Goal: Information Seeking & Learning: Learn about a topic

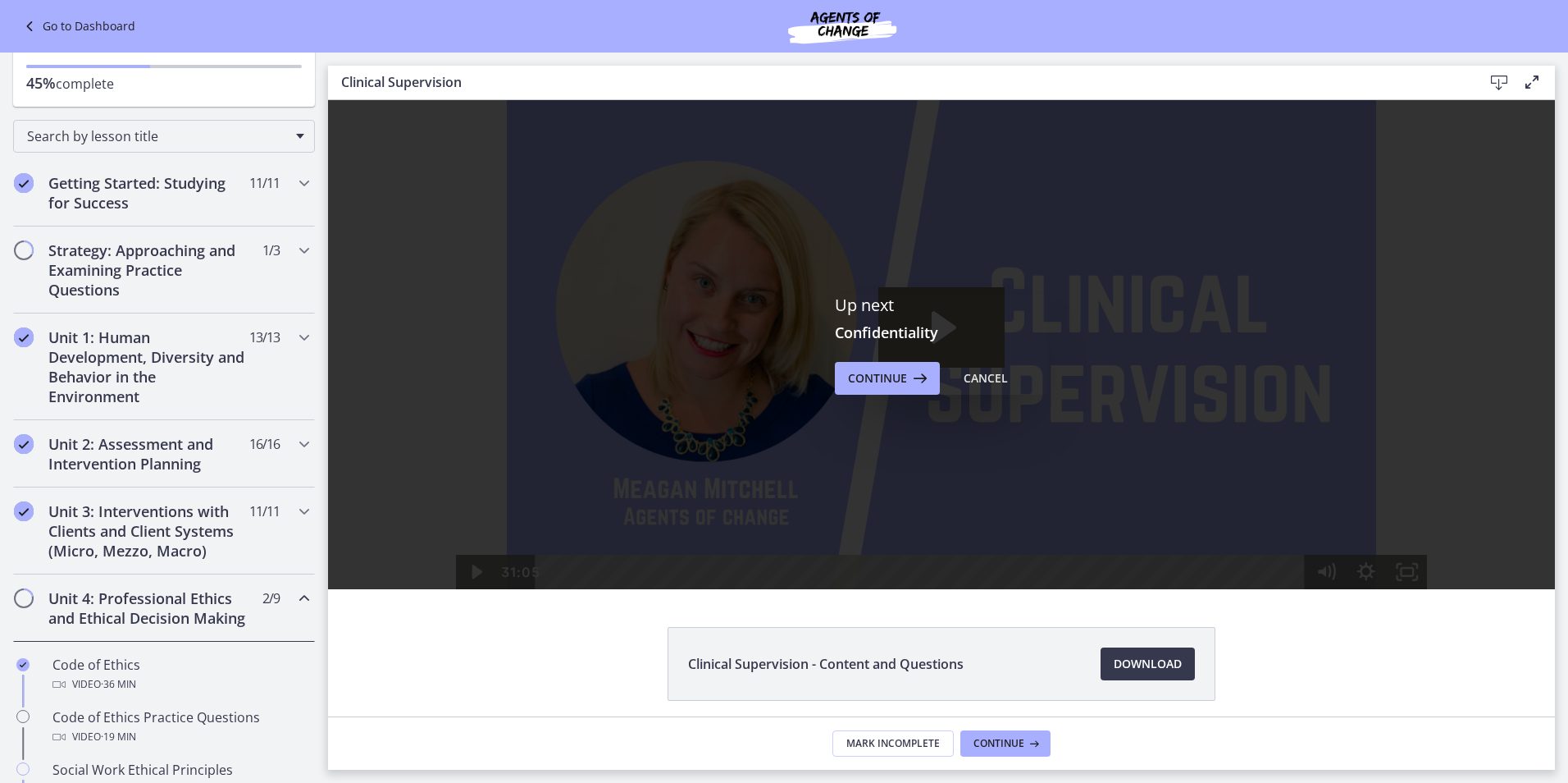
scroll to position [129, 0]
click at [262, 600] on span "2 / 9 Completed" at bounding box center [270, 599] width 17 height 19
click at [202, 605] on h2 "Unit 4: Professional Ethics and Ethical Decision Making" at bounding box center [149, 609] width 200 height 39
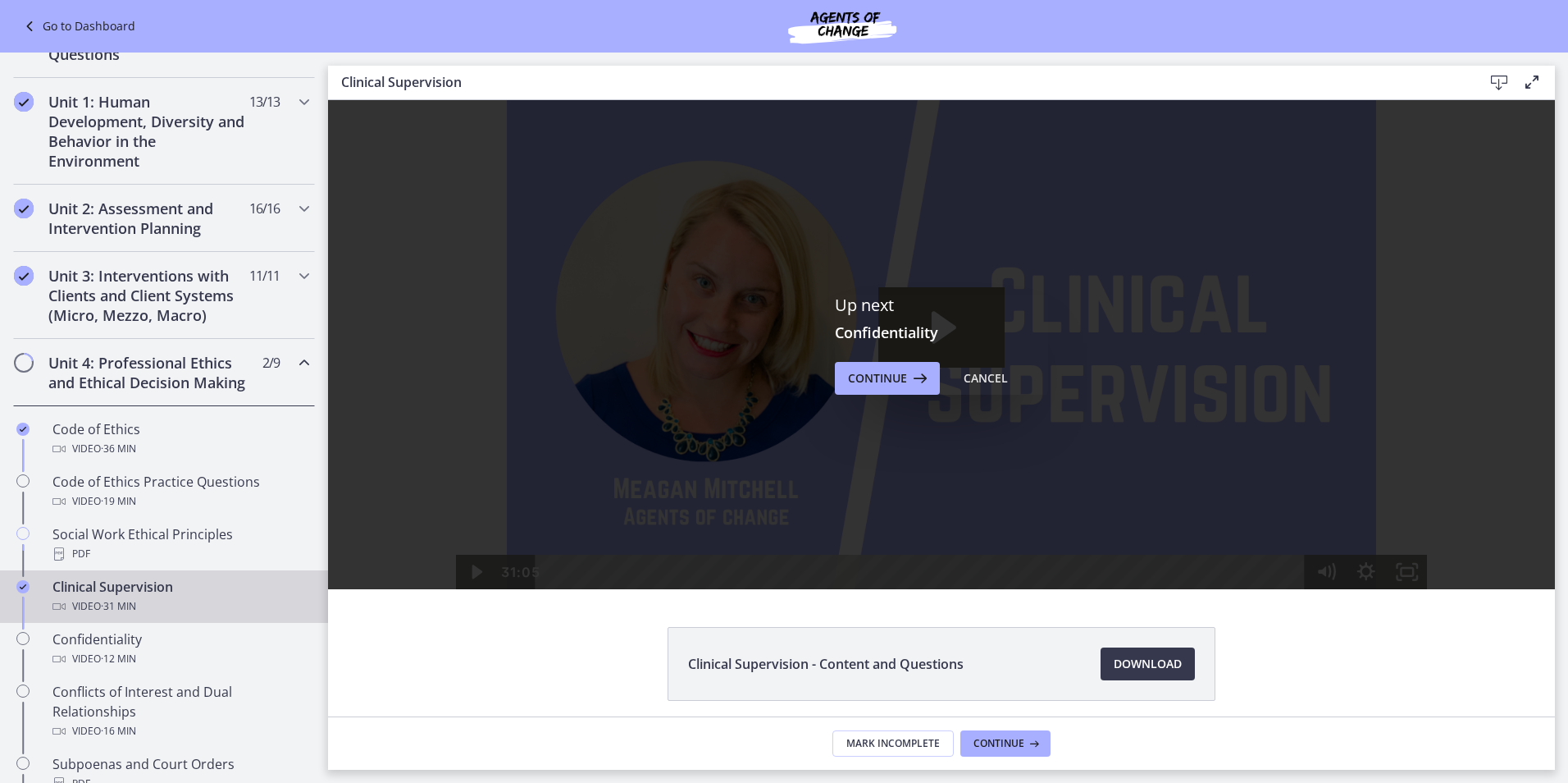
scroll to position [376, 0]
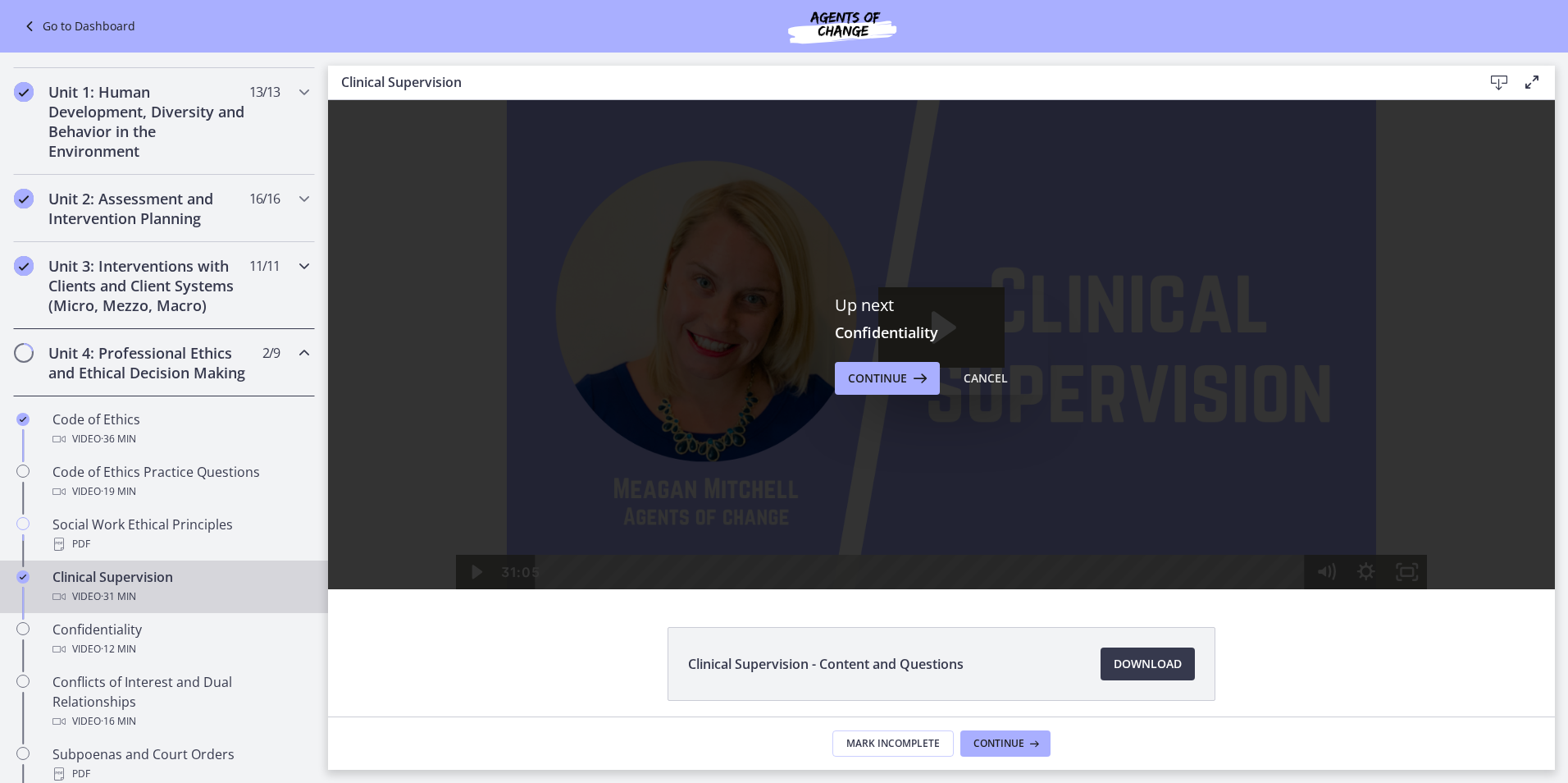
click at [273, 267] on div "Unit 3: Interventions with Clients and Client Systems (Micro, Mezzo, Macro) 11 …" at bounding box center [164, 285] width 302 height 87
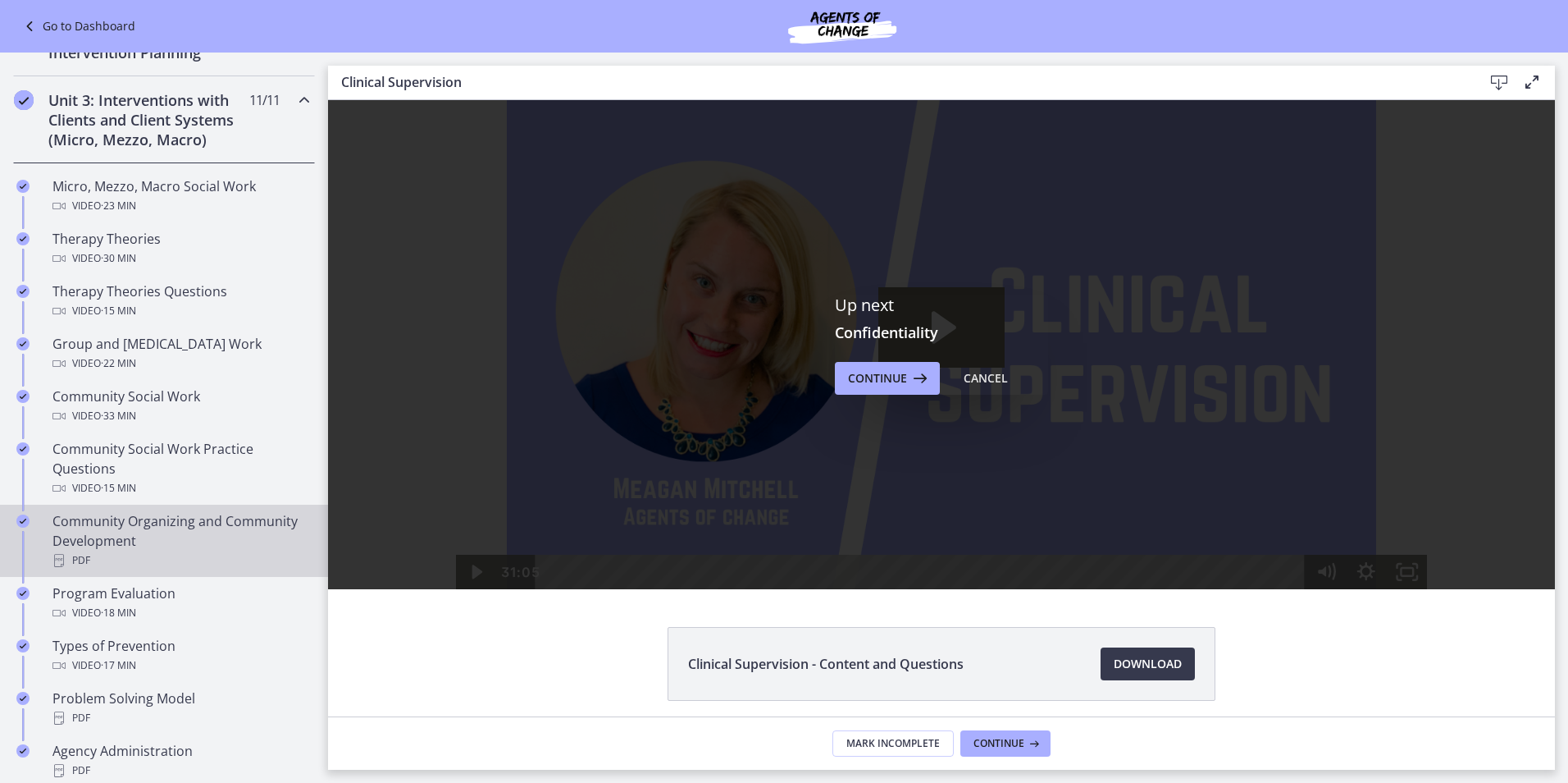
scroll to position [540, 0]
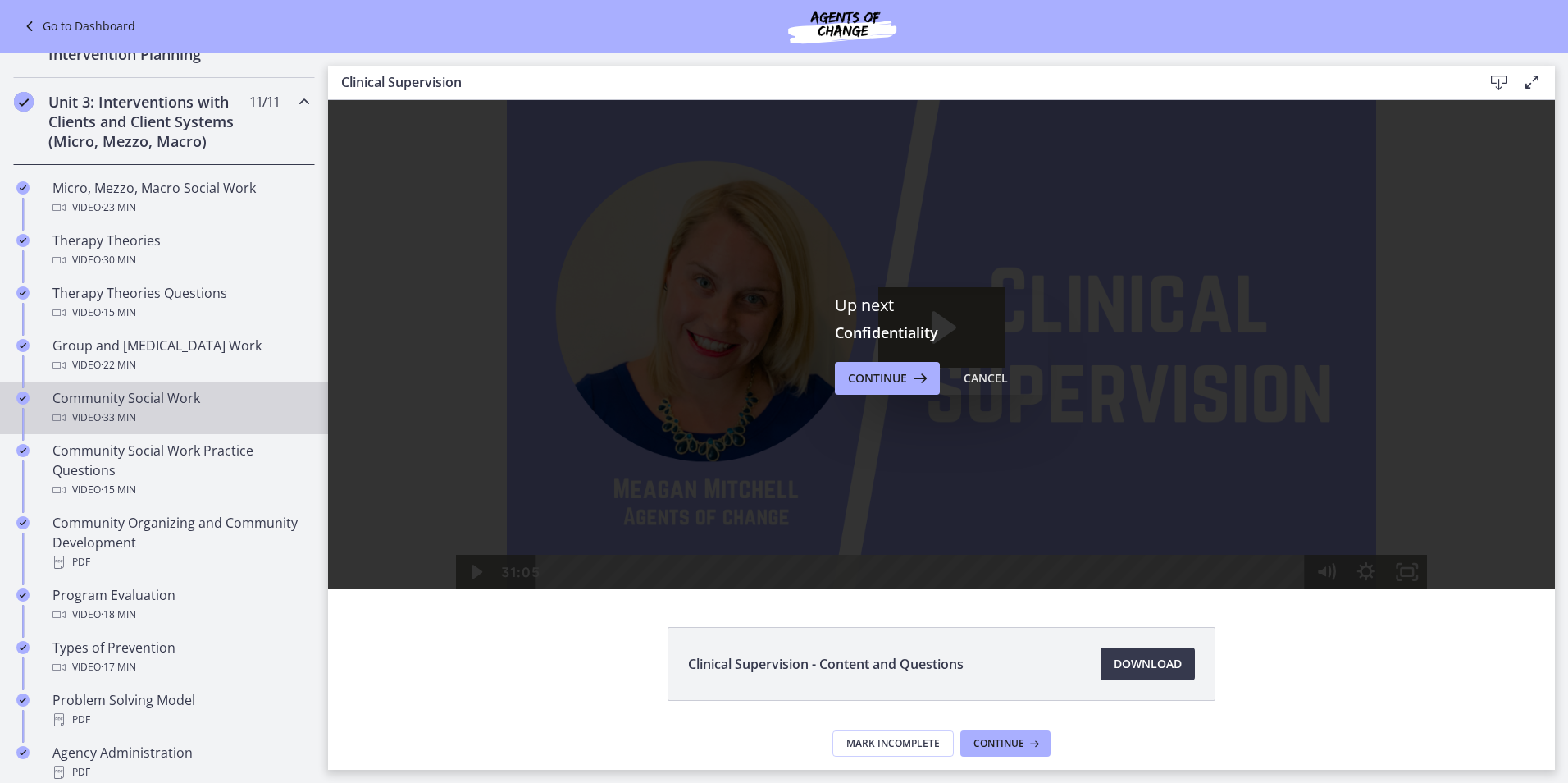
click at [151, 407] on div "Video · 33 min" at bounding box center [180, 417] width 256 height 19
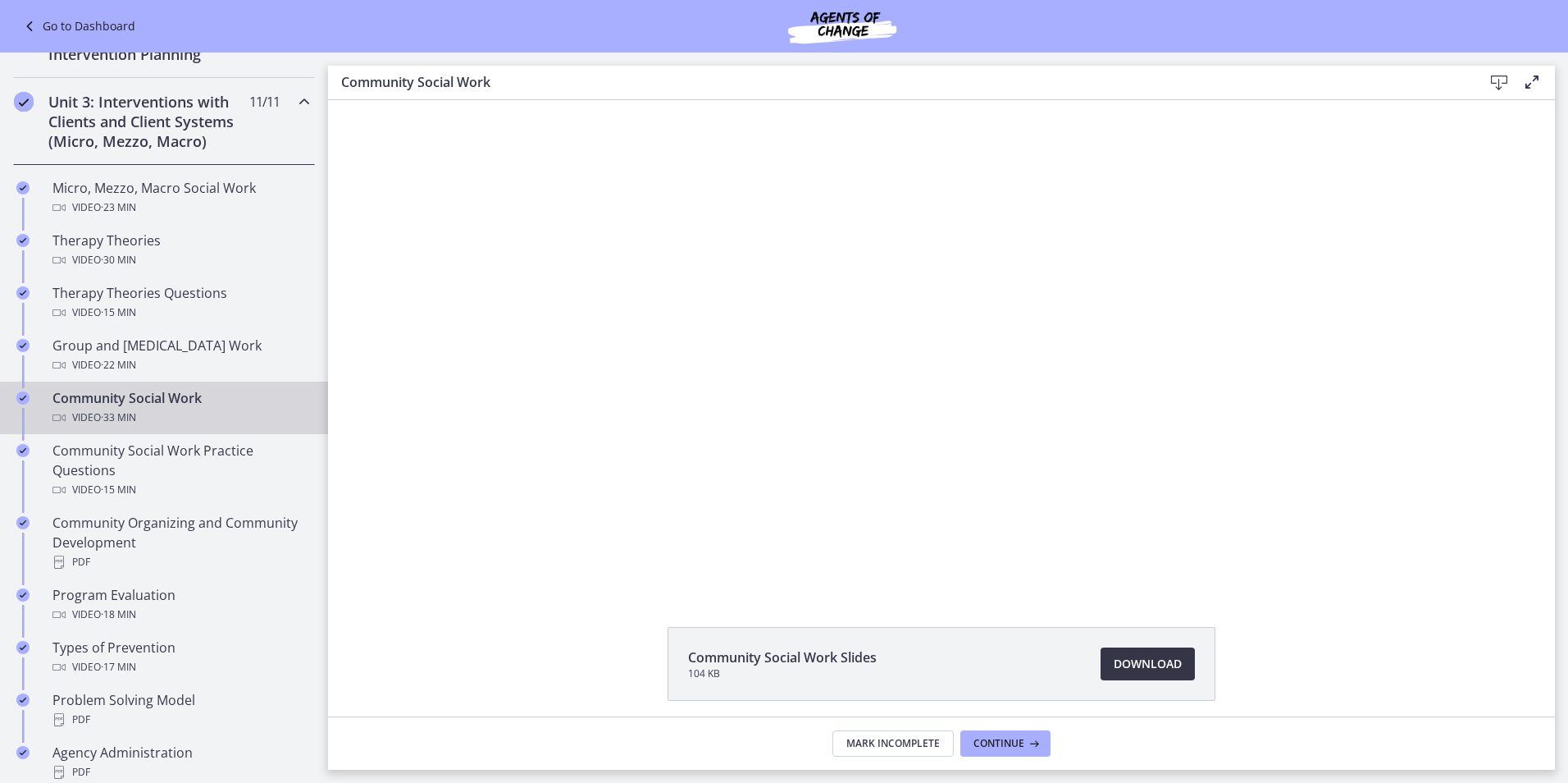
click at [1123, 655] on span "Download Opens in a new window" at bounding box center [1147, 663] width 68 height 19
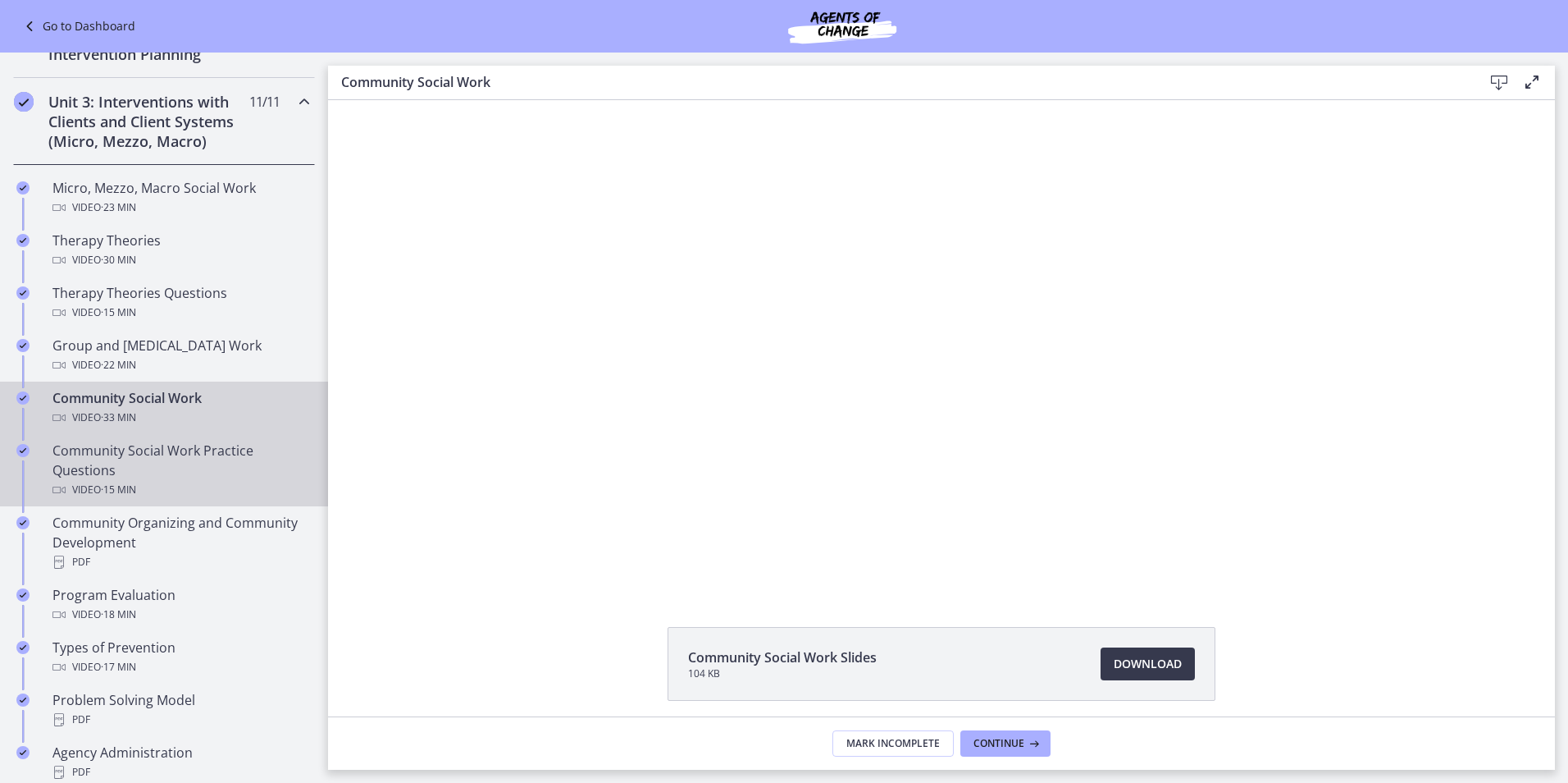
click at [62, 449] on div "Community Social Work Practice Questions Video · 15 min" at bounding box center [180, 469] width 256 height 59
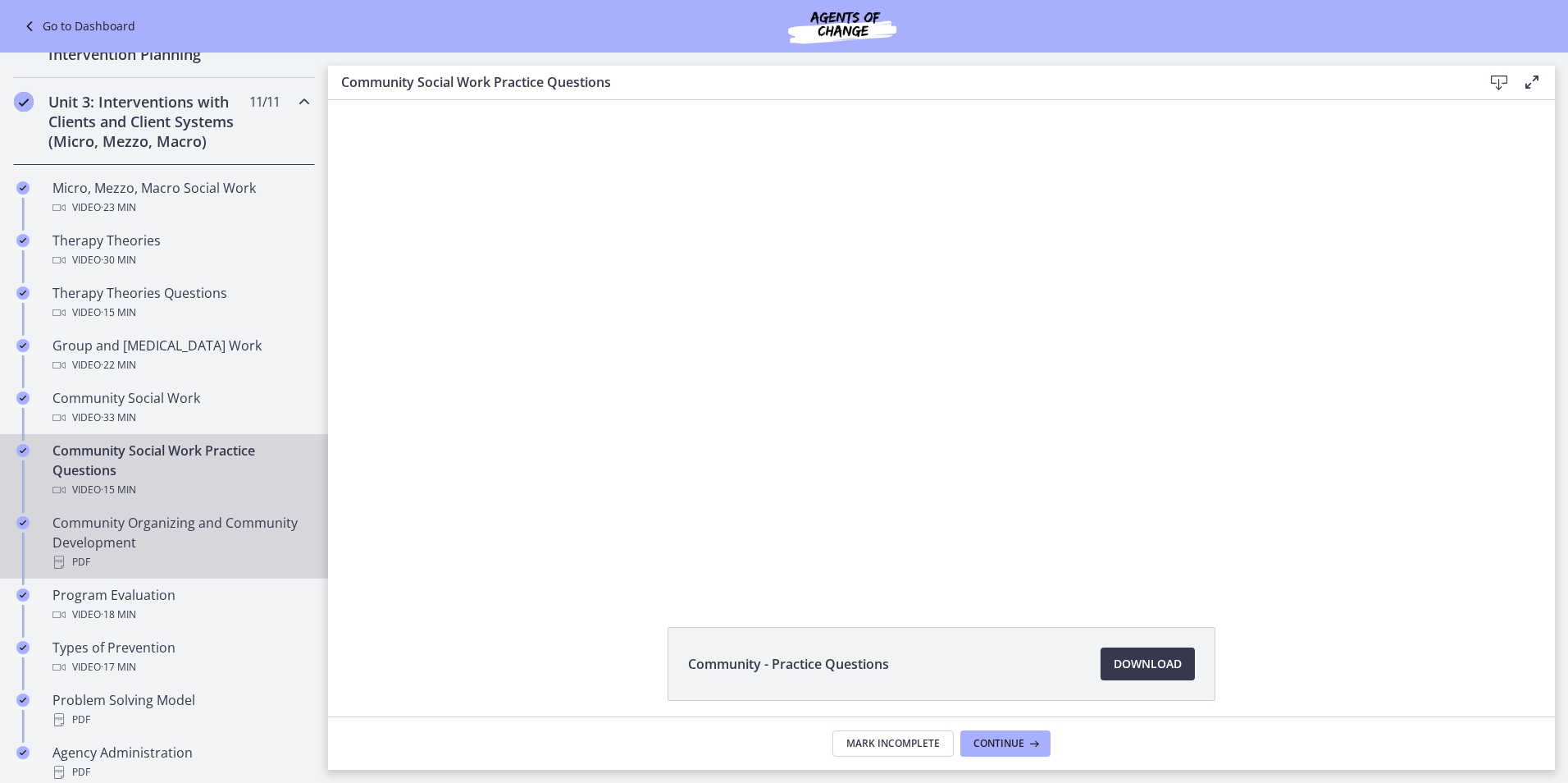
click at [128, 544] on div "Community Organizing and Community Development PDF" at bounding box center [180, 542] width 256 height 59
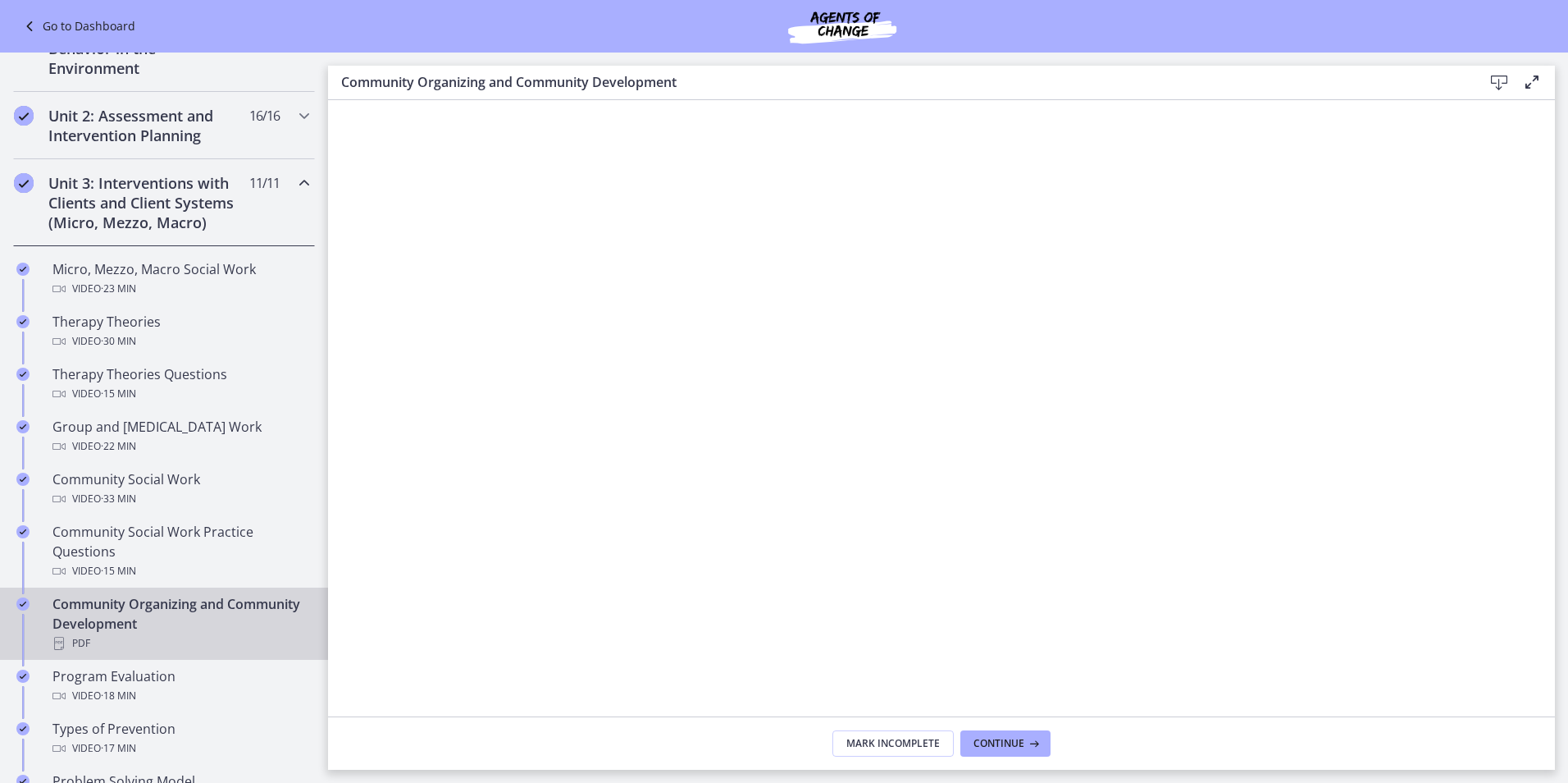
scroll to position [458, 0]
click at [295, 120] on icon "Chapters" at bounding box center [305, 116] width 19 height 19
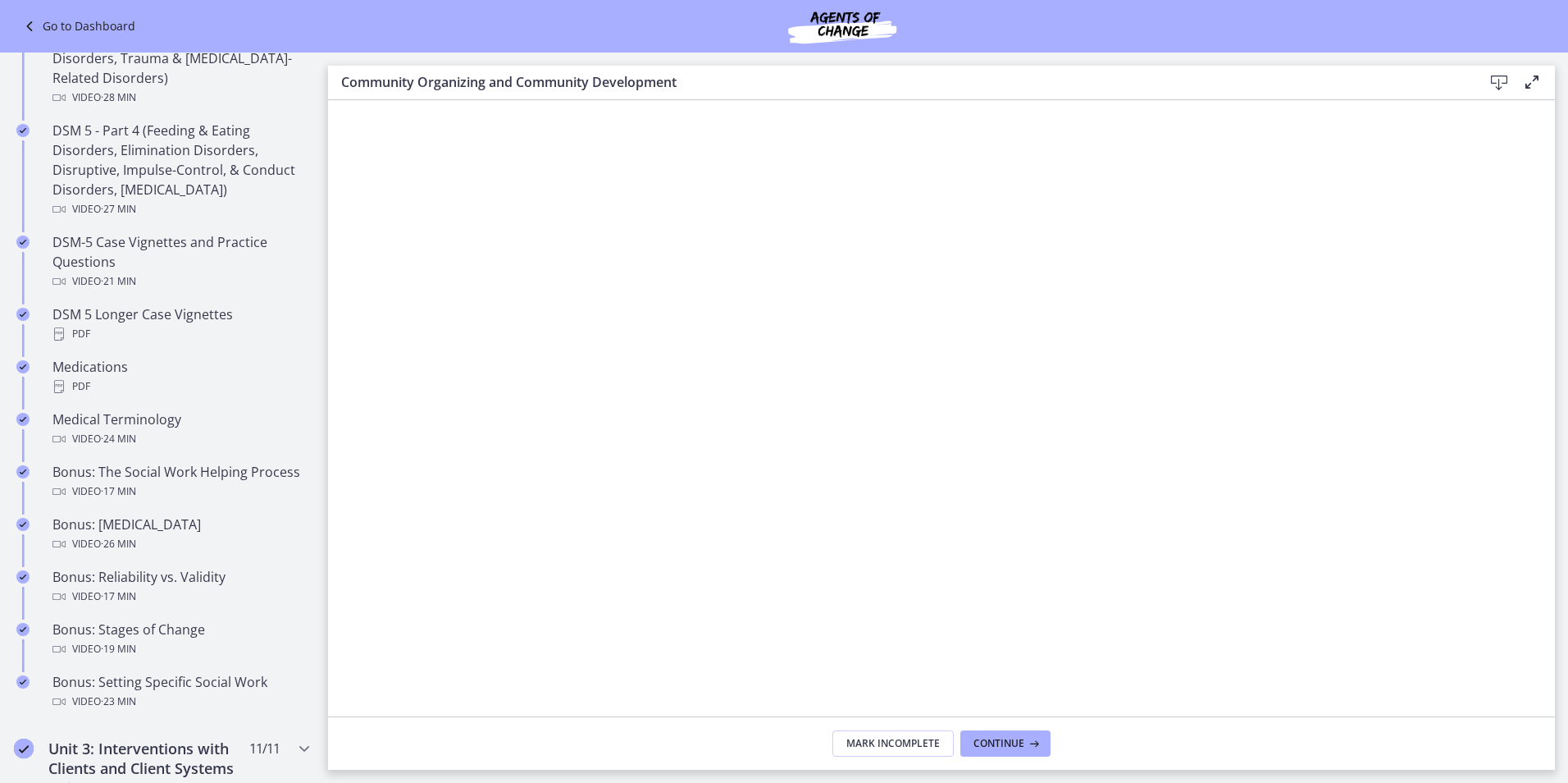
scroll to position [950, 0]
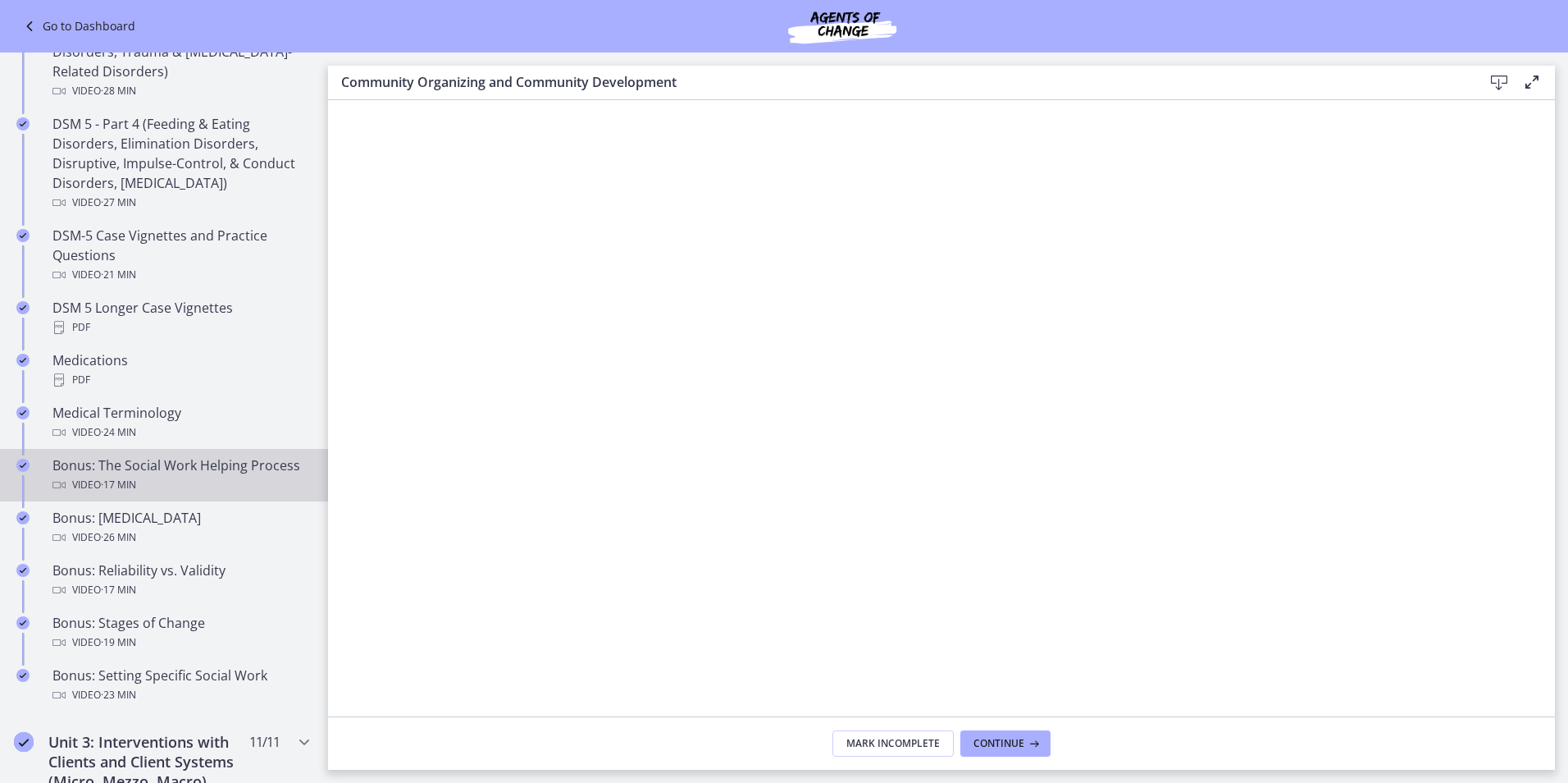
click at [197, 451] on link "Bonus: The Social Work Helping Process Video · 17 min" at bounding box center [164, 475] width 328 height 52
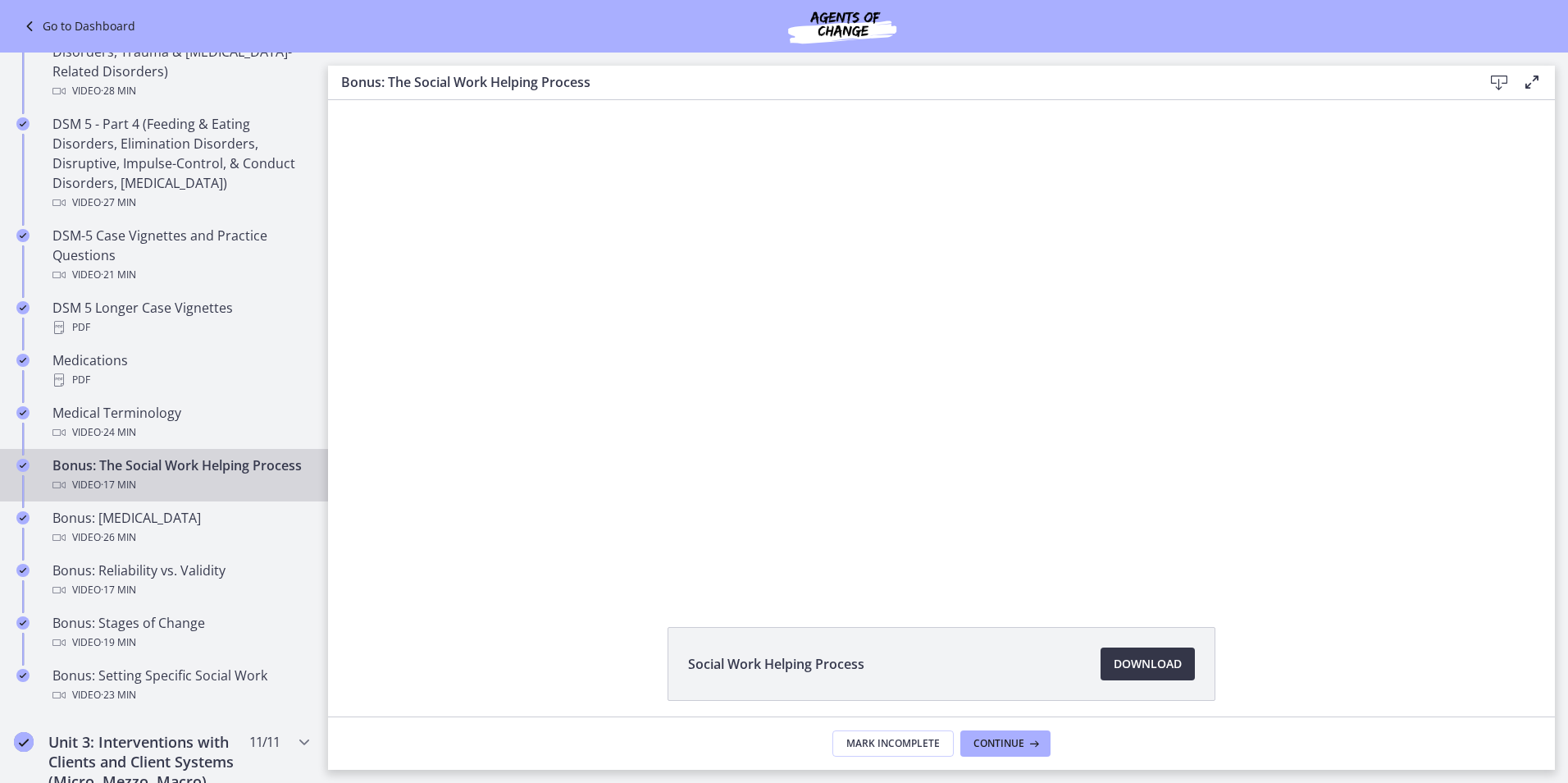
click at [1172, 658] on span "Download Opens in a new window" at bounding box center [1147, 663] width 68 height 19
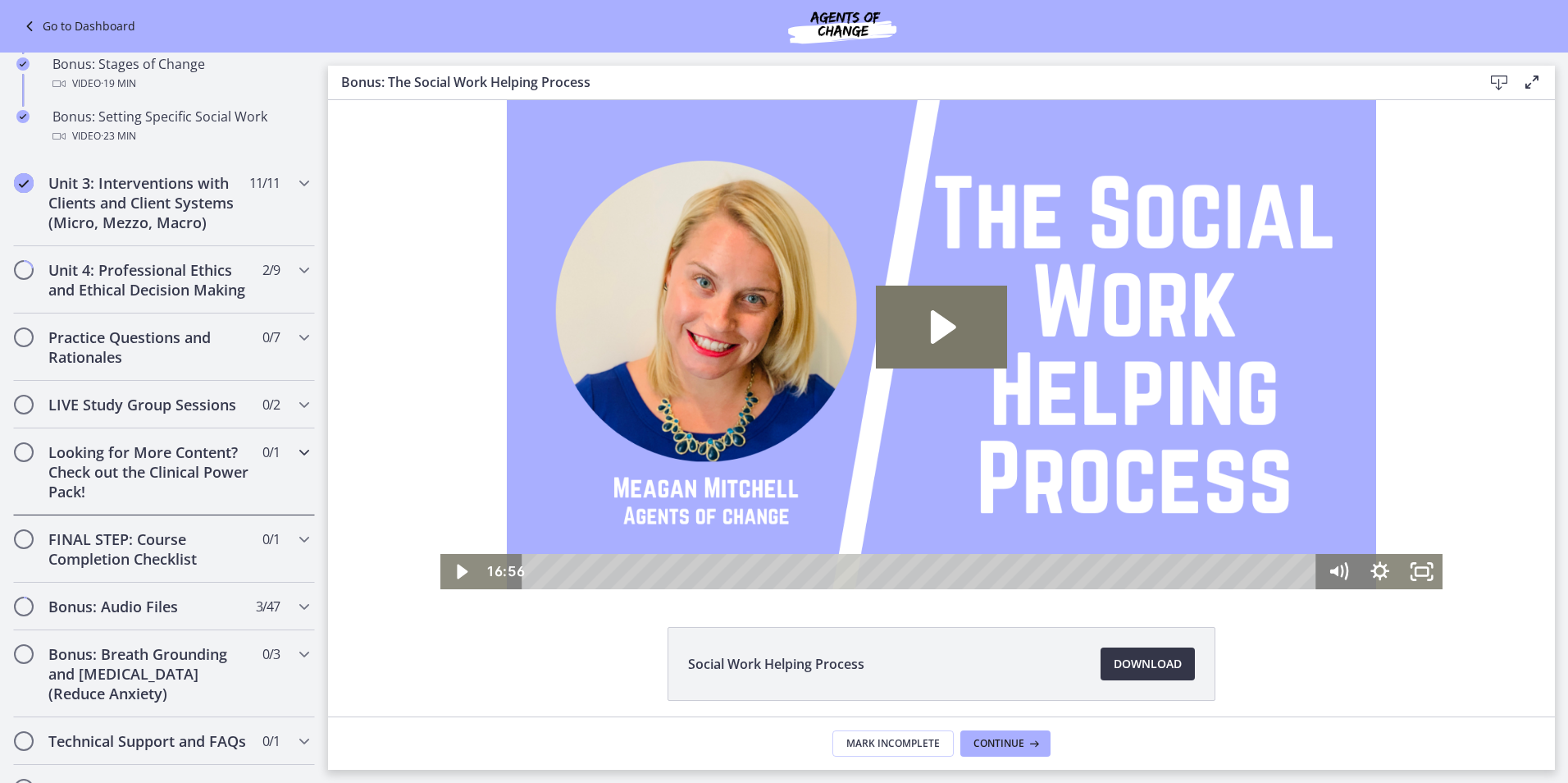
scroll to position [1607, 0]
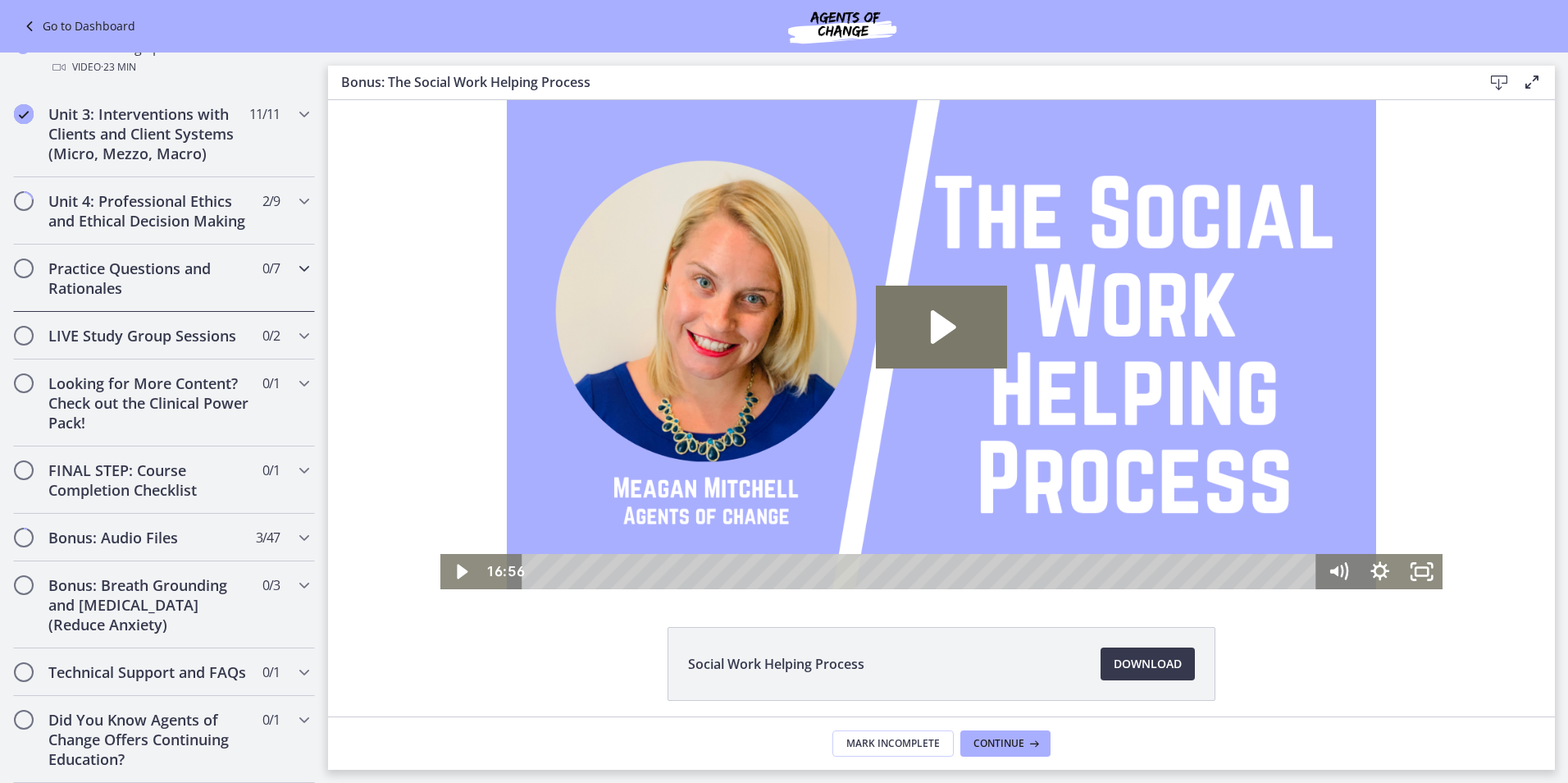
click at [276, 293] on div "Practice Questions and Rationales 0 / 7 Completed" at bounding box center [164, 278] width 302 height 67
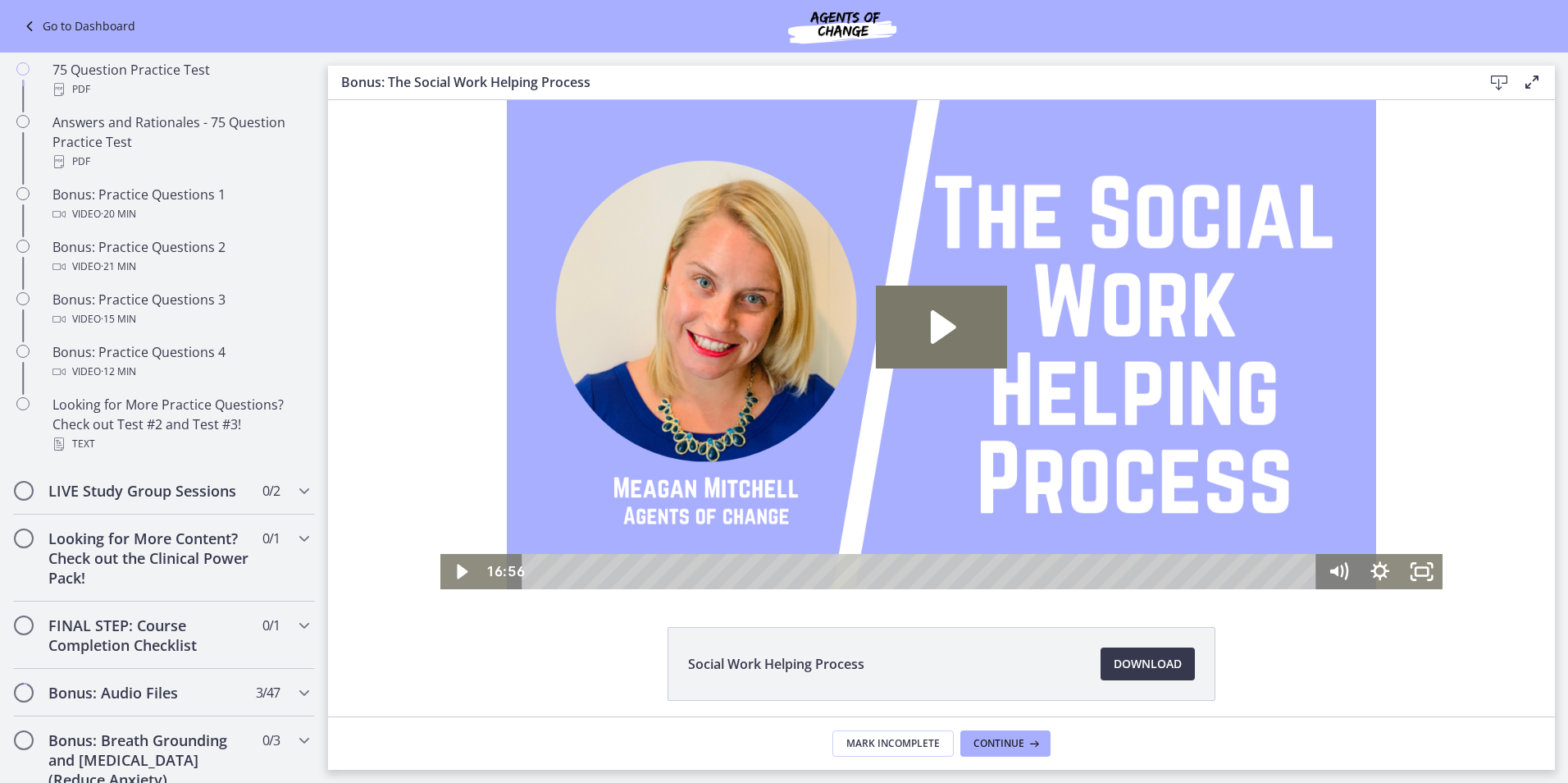
scroll to position [618, 0]
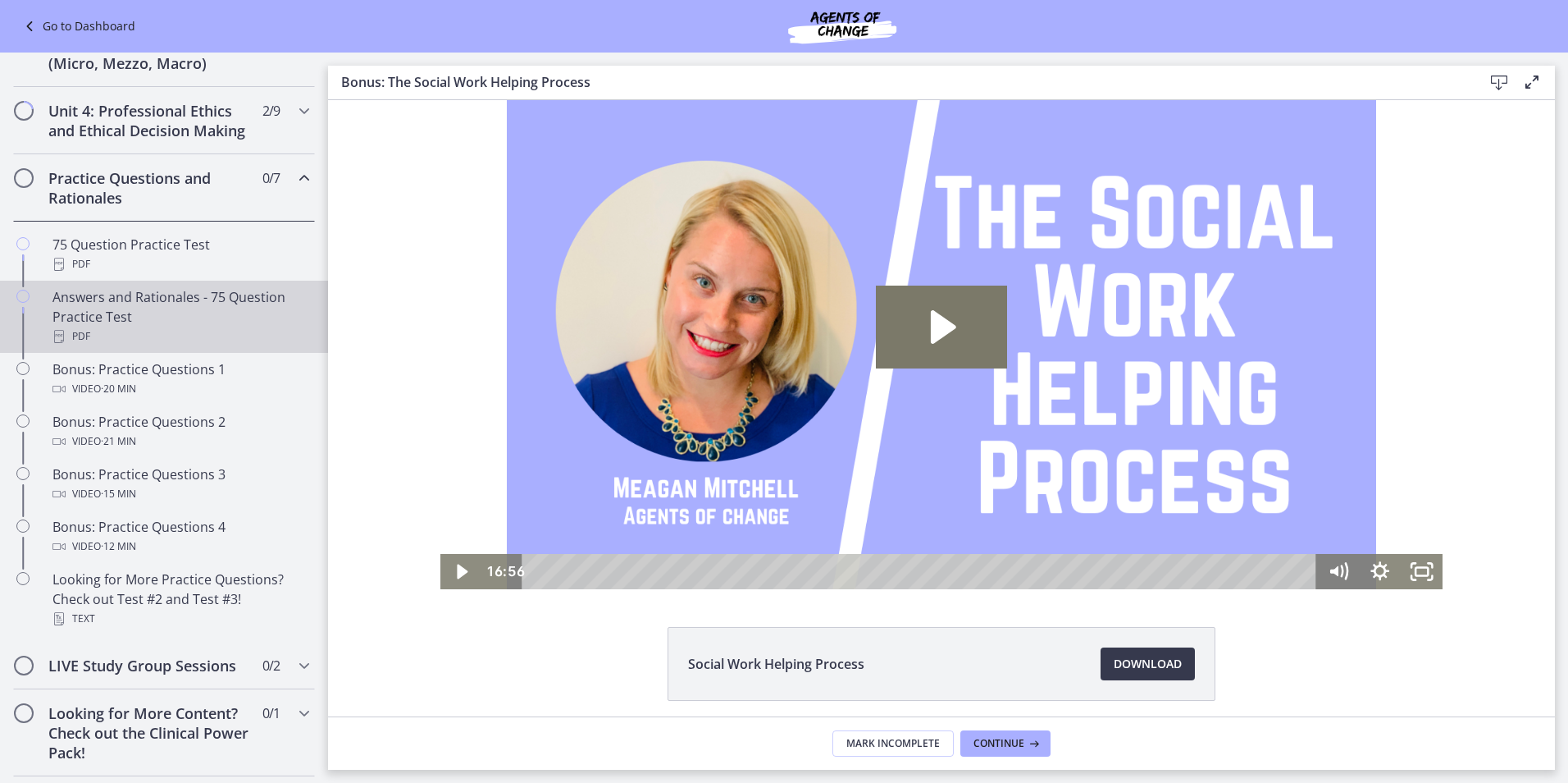
click at [272, 322] on div "Answers and Rationales - 75 Question Practice Test PDF" at bounding box center [180, 316] width 256 height 59
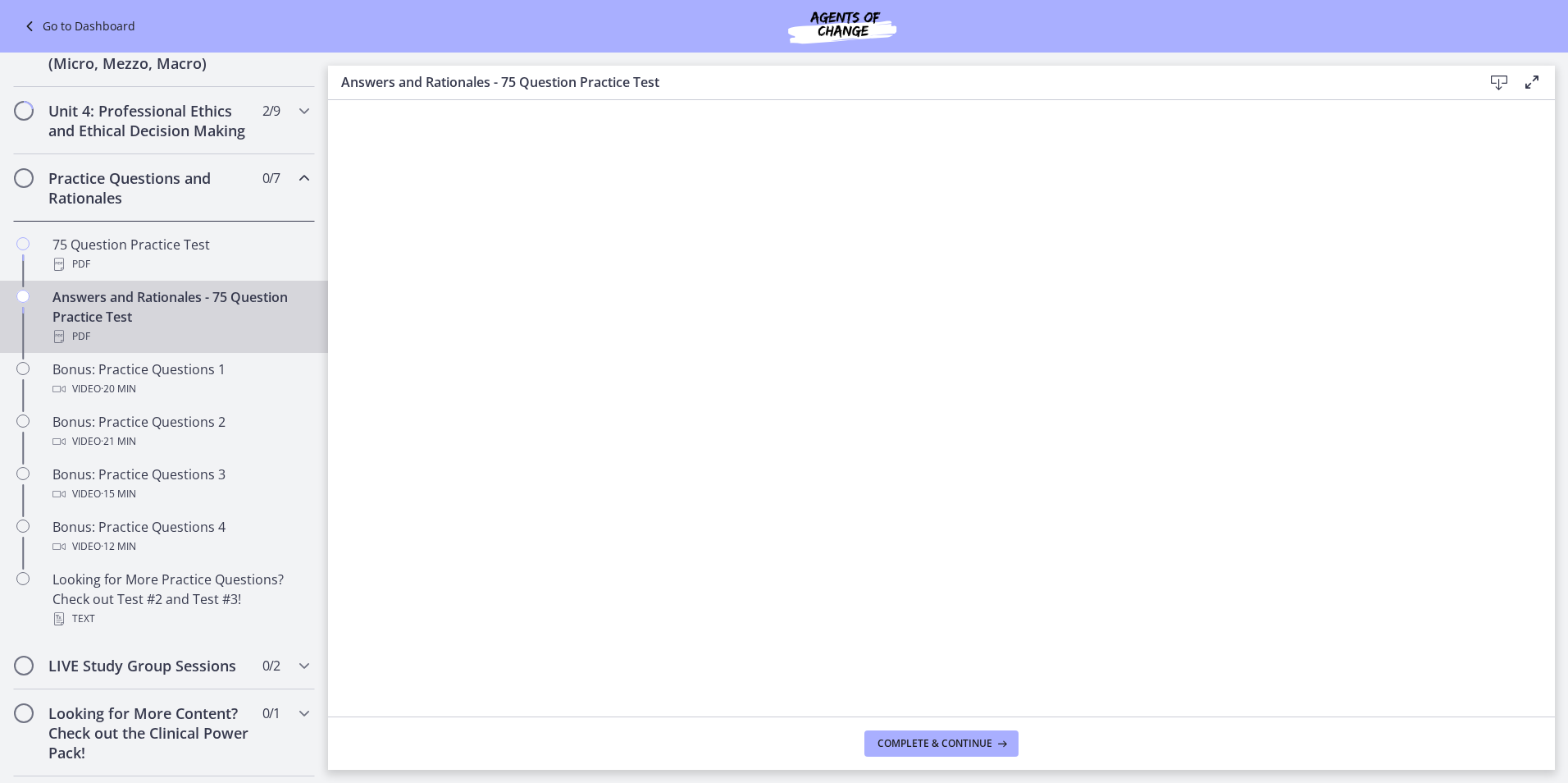
click at [1517, 87] on div "Download Enable fullscreen" at bounding box center [1509, 82] width 66 height 20
click at [1501, 85] on icon at bounding box center [1499, 82] width 19 height 19
